Goal: Task Accomplishment & Management: Complete application form

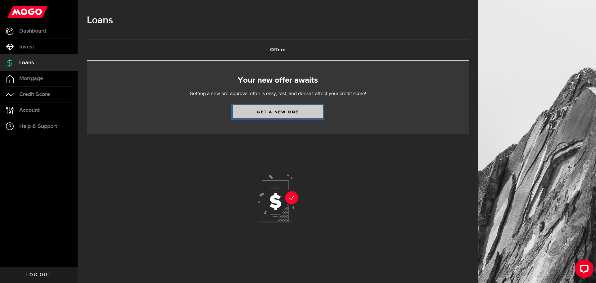
click at [276, 114] on link "Get a new one" at bounding box center [278, 111] width 90 height 13
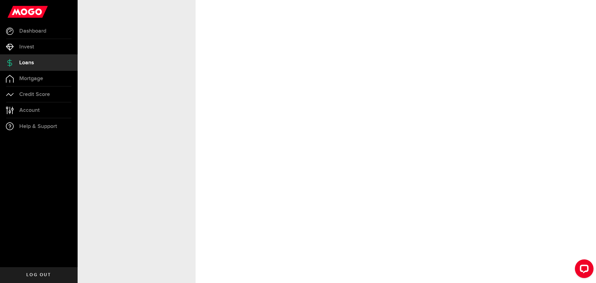
select select "Employed"
select select "4"
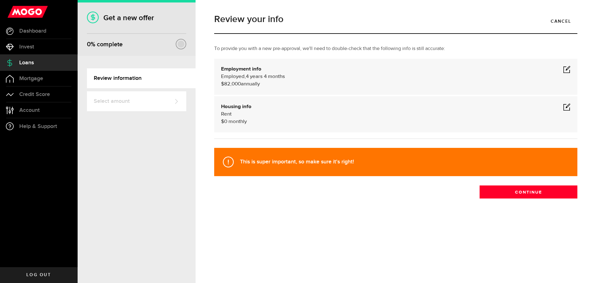
click at [570, 67] on span at bounding box center [566, 69] width 7 height 7
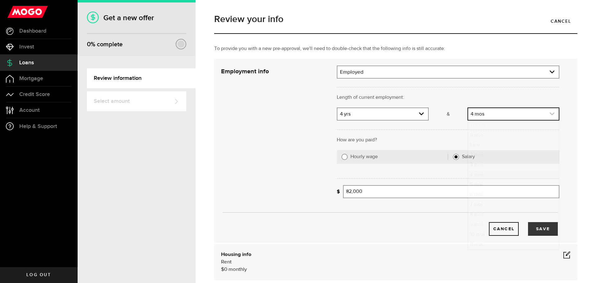
click at [472, 114] on link "expand select" at bounding box center [513, 114] width 91 height 12
click at [470, 114] on link "expand select" at bounding box center [513, 114] width 91 height 12
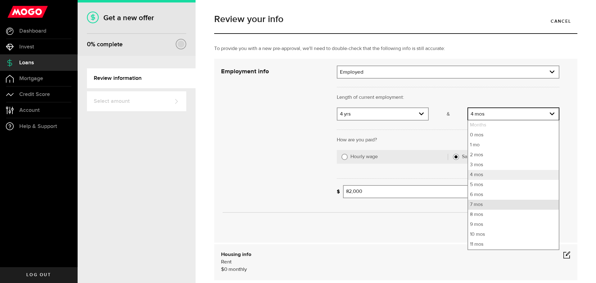
click at [472, 207] on li "7 mos" at bounding box center [513, 205] width 91 height 10
select select "7"
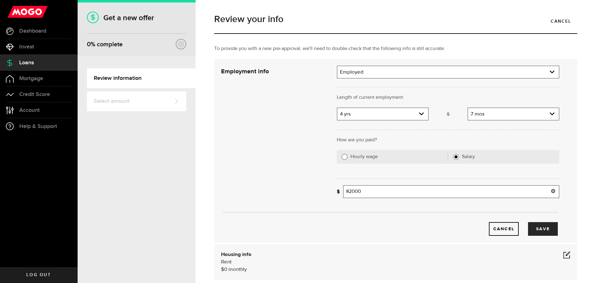
click at [364, 189] on input "82000" at bounding box center [451, 191] width 216 height 13
type input "86,300"
click at [541, 228] on button "Save" at bounding box center [543, 229] width 30 height 14
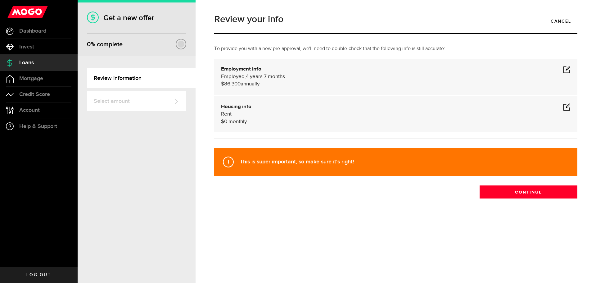
click at [567, 107] on span at bounding box center [566, 106] width 7 height 7
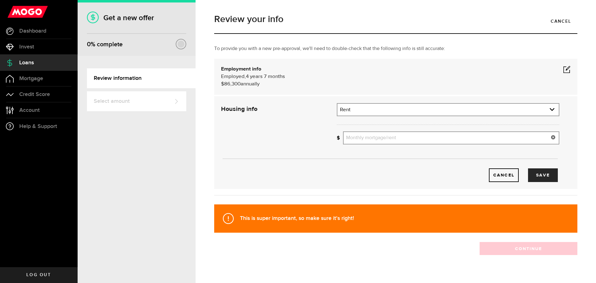
click at [353, 140] on input "Monthly mortgage/rent" at bounding box center [451, 137] width 216 height 13
type input "0"
click at [536, 174] on button "Save" at bounding box center [543, 175] width 30 height 14
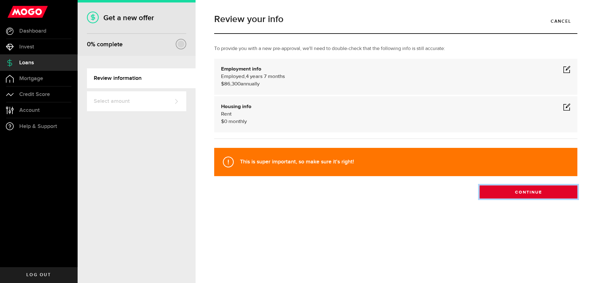
click at [531, 195] on button "Continue" at bounding box center [529, 191] width 98 height 13
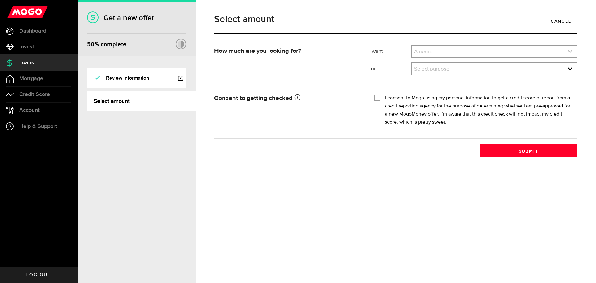
click at [450, 55] on link "expand select" at bounding box center [494, 52] width 165 height 12
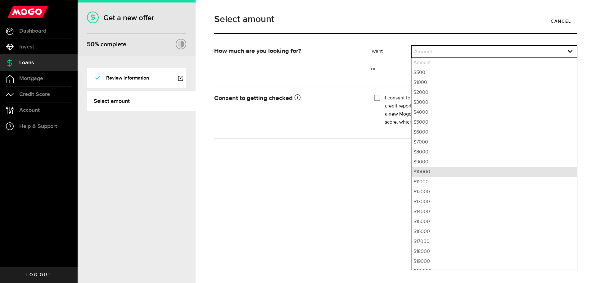
click at [425, 174] on li "$10000" at bounding box center [494, 172] width 165 height 10
select select "10000"
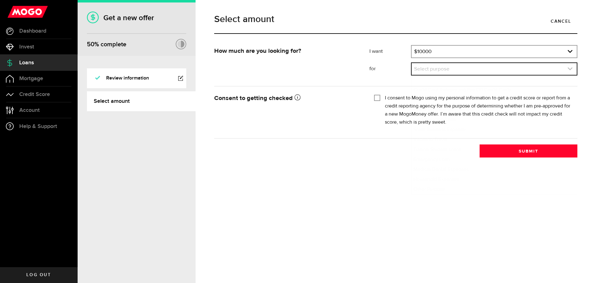
click at [423, 70] on link "expand select" at bounding box center [494, 69] width 165 height 12
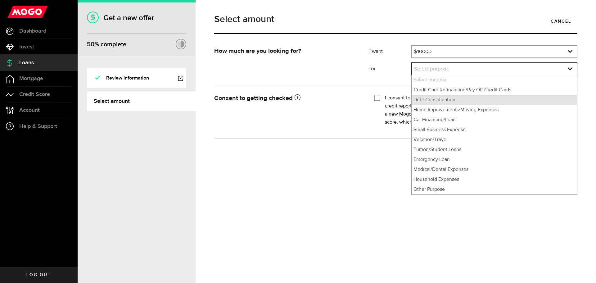
click at [432, 103] on li "Debt Consolidation" at bounding box center [494, 100] width 165 height 10
select select "Debt Consolidation"
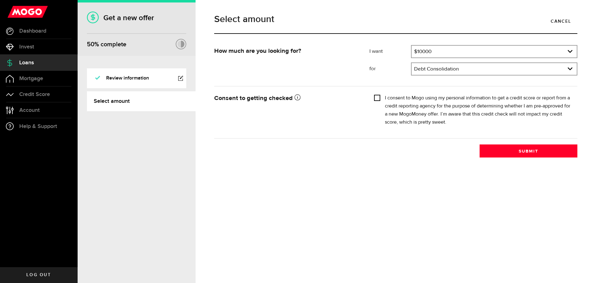
click at [377, 97] on input "I consent to Mogo using my personal information to get a credit score or report…" at bounding box center [377, 97] width 6 height 6
checkbox input "true"
click at [491, 151] on button "Submit" at bounding box center [529, 150] width 98 height 13
click at [32, 127] on span "Help & Support" at bounding box center [38, 127] width 38 height 6
click at [29, 128] on span "Help & Support" at bounding box center [38, 127] width 38 height 6
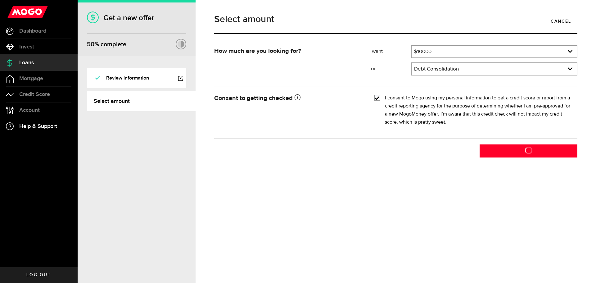
click at [41, 128] on span "Help & Support" at bounding box center [38, 127] width 38 height 6
click at [25, 111] on span "Account" at bounding box center [29, 110] width 20 height 6
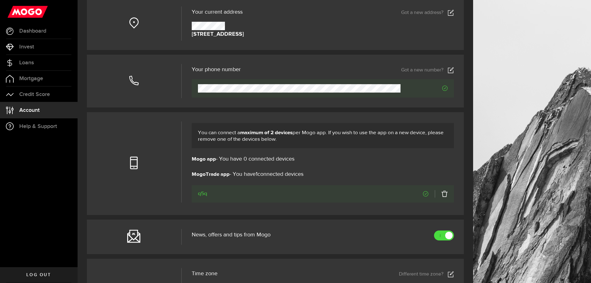
scroll to position [124, 0]
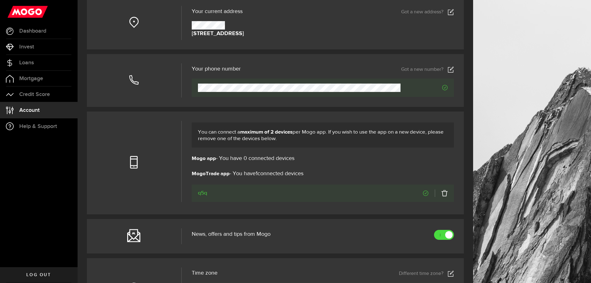
click at [448, 192] on link at bounding box center [441, 192] width 13 height 7
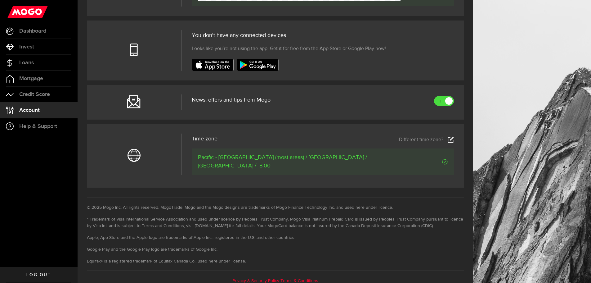
scroll to position [220, 0]
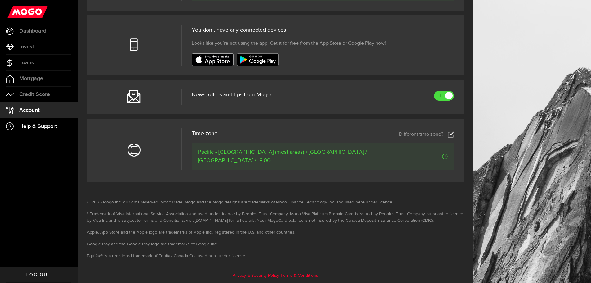
click at [27, 125] on span "Help & Support" at bounding box center [38, 127] width 38 height 6
click at [24, 62] on span "Loans" at bounding box center [26, 63] width 15 height 6
